Goal: Find specific page/section: Find specific page/section

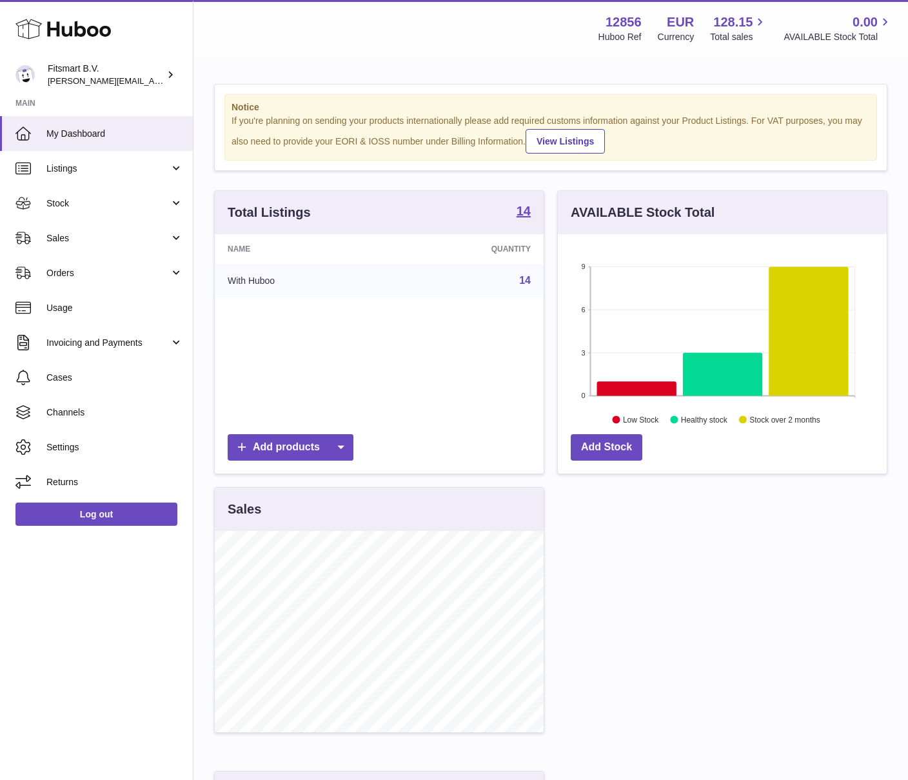
scroll to position [201, 329]
click at [68, 221] on link "Sales" at bounding box center [96, 238] width 193 height 35
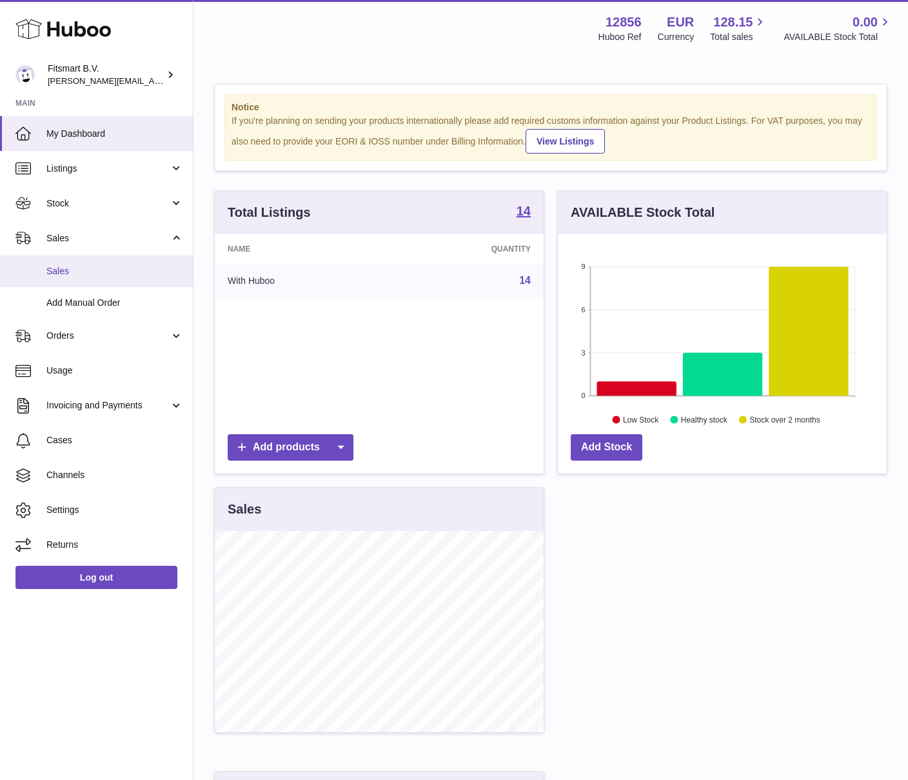
click at [59, 265] on span "Sales" at bounding box center [114, 271] width 137 height 12
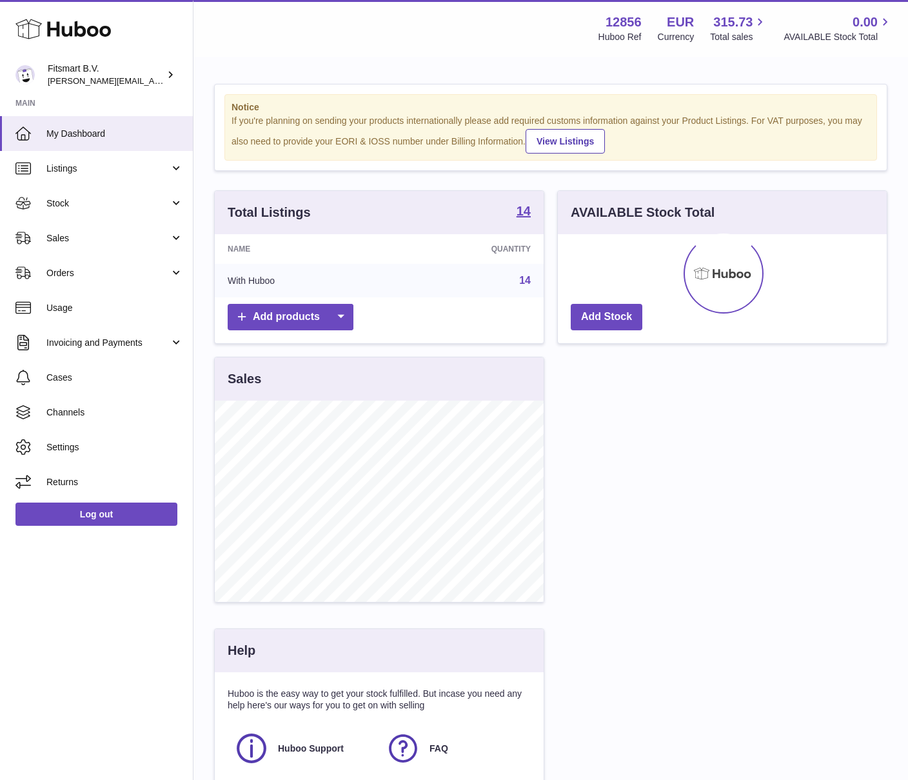
scroll to position [201, 329]
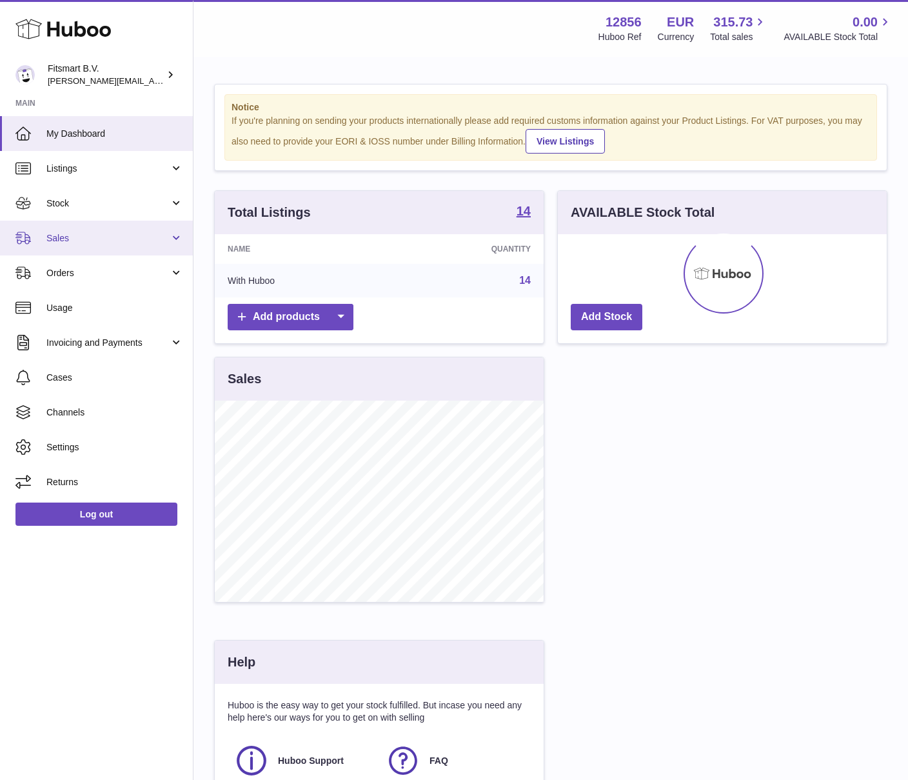
click at [88, 241] on span "Sales" at bounding box center [107, 238] width 123 height 12
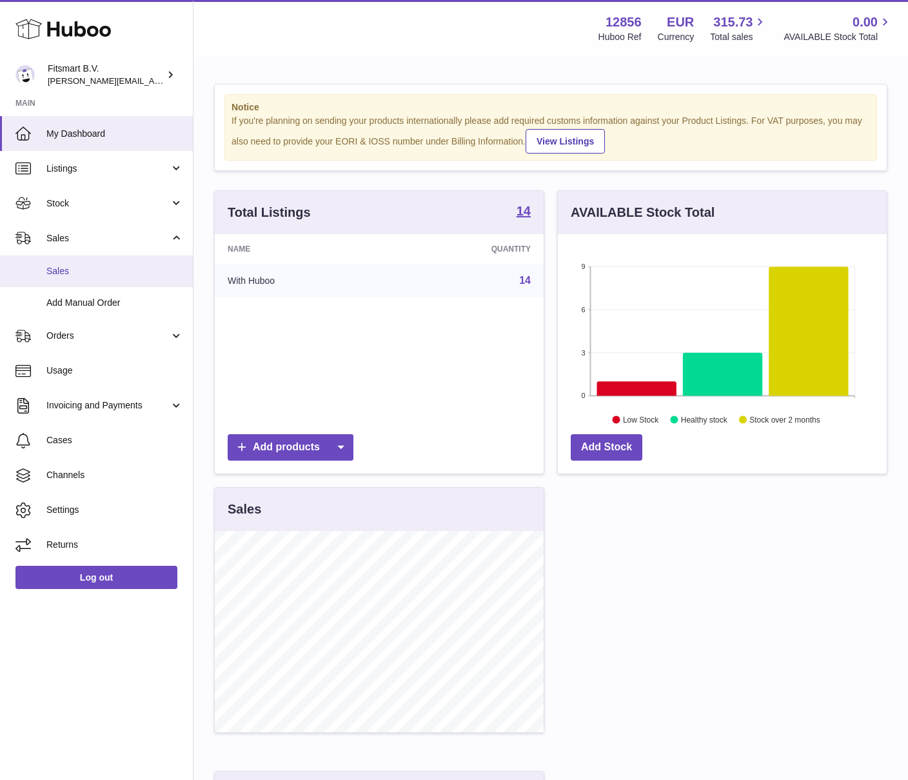
click at [65, 282] on link "Sales" at bounding box center [96, 271] width 193 height 32
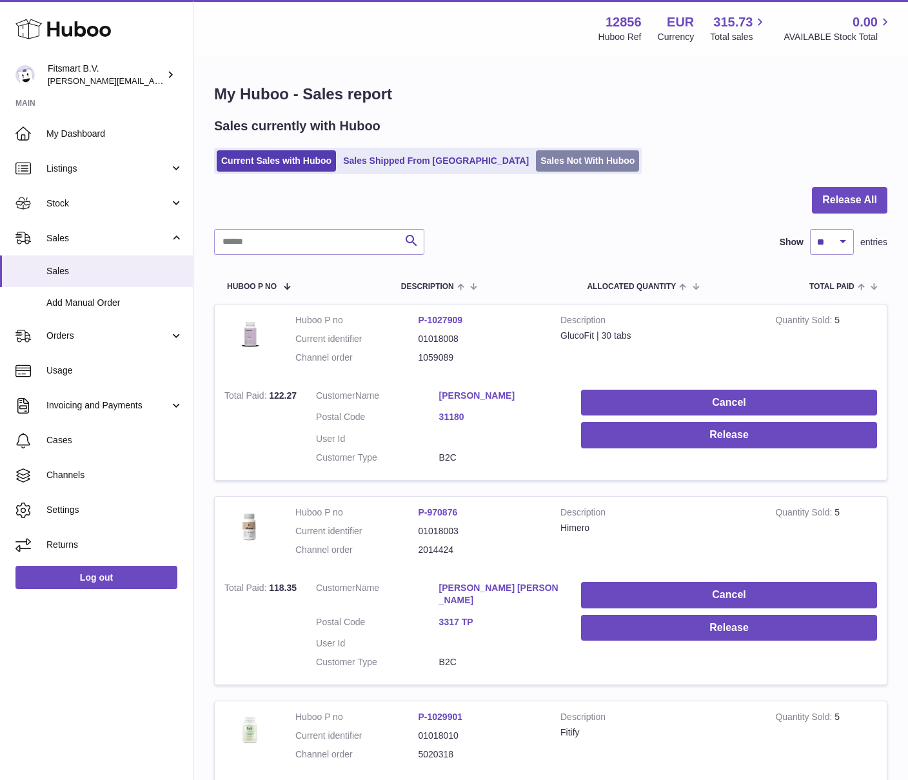
click at [540, 159] on link "Sales Not With Huboo" at bounding box center [587, 160] width 103 height 21
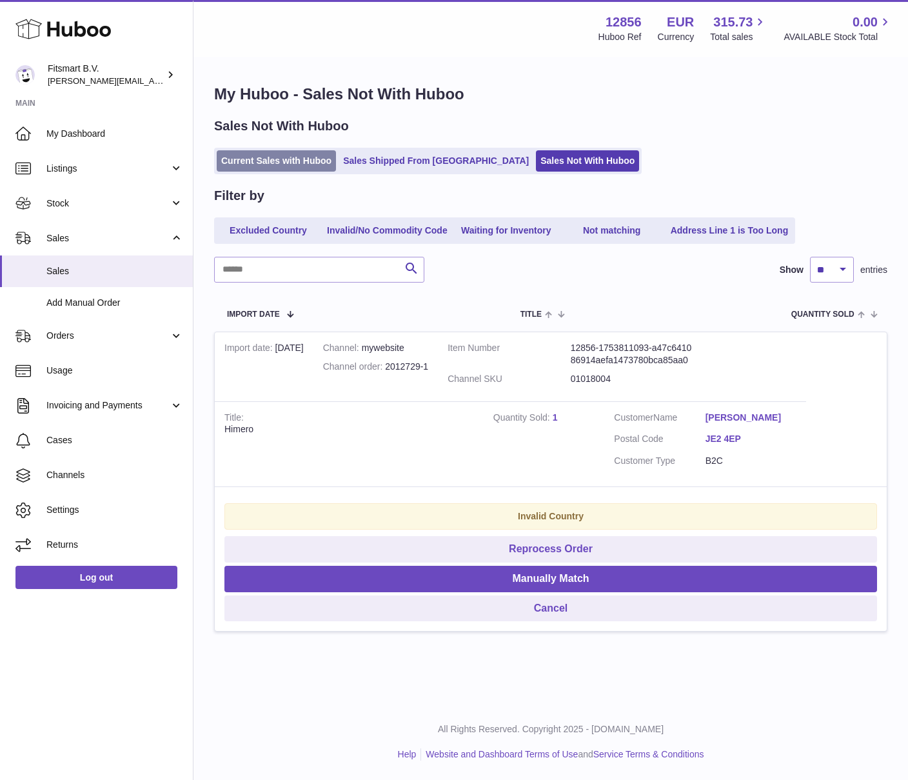
click at [286, 155] on link "Current Sales with Huboo" at bounding box center [276, 160] width 119 height 21
